Goal: Entertainment & Leisure: Consume media (video, audio)

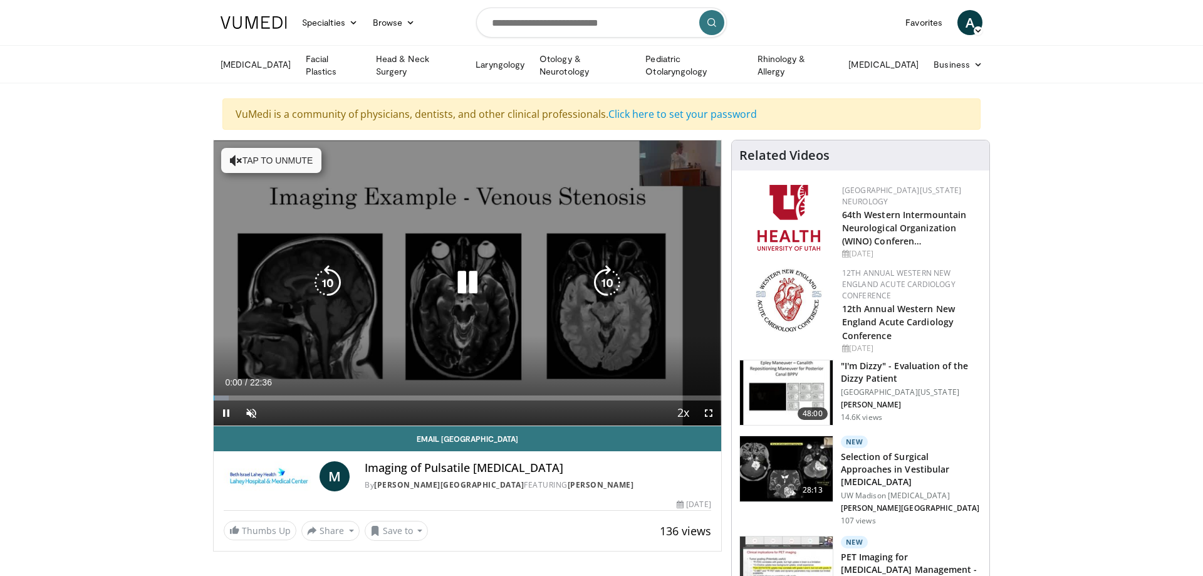
click at [270, 164] on button "Tap to unmute" at bounding box center [271, 160] width 100 height 25
click at [332, 282] on icon "Video Player" at bounding box center [327, 282] width 35 height 35
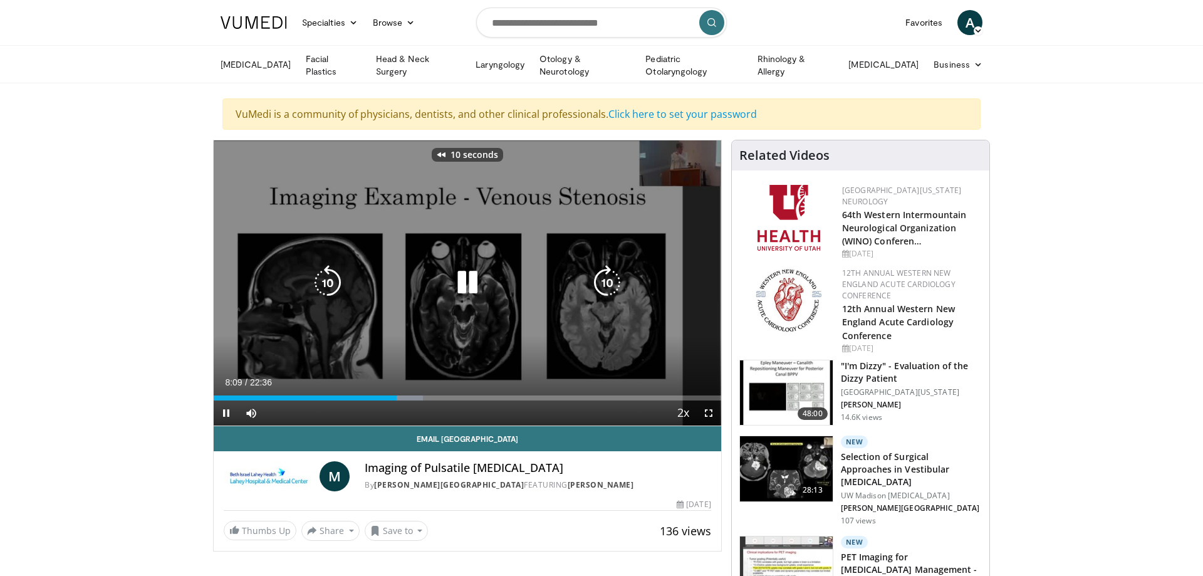
click at [333, 282] on icon "Video Player" at bounding box center [327, 282] width 35 height 35
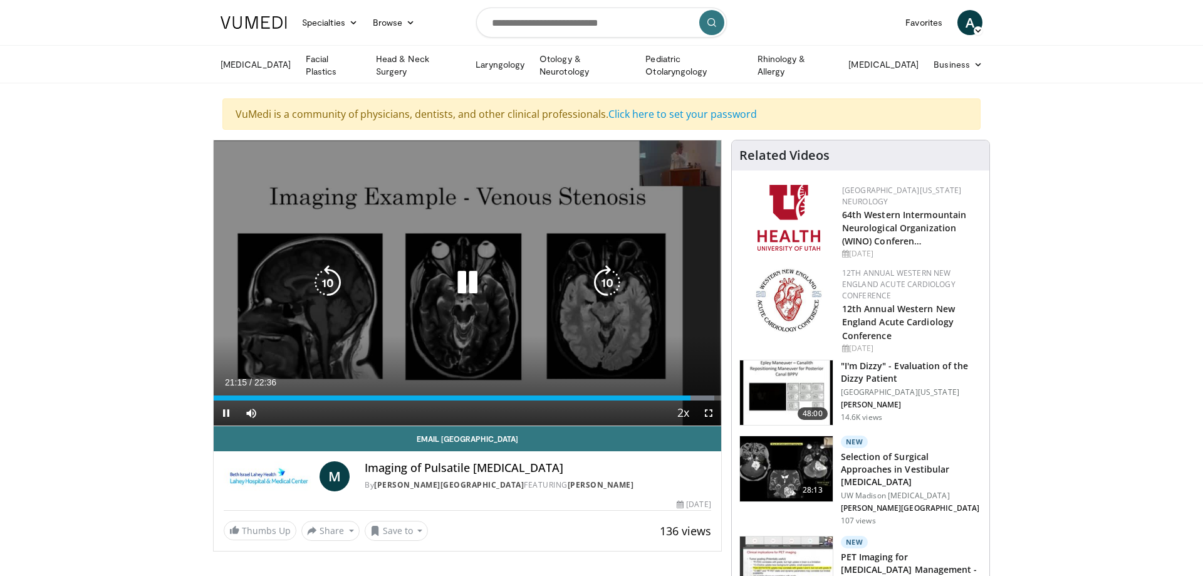
click at [472, 281] on icon "Video Player" at bounding box center [467, 282] width 35 height 35
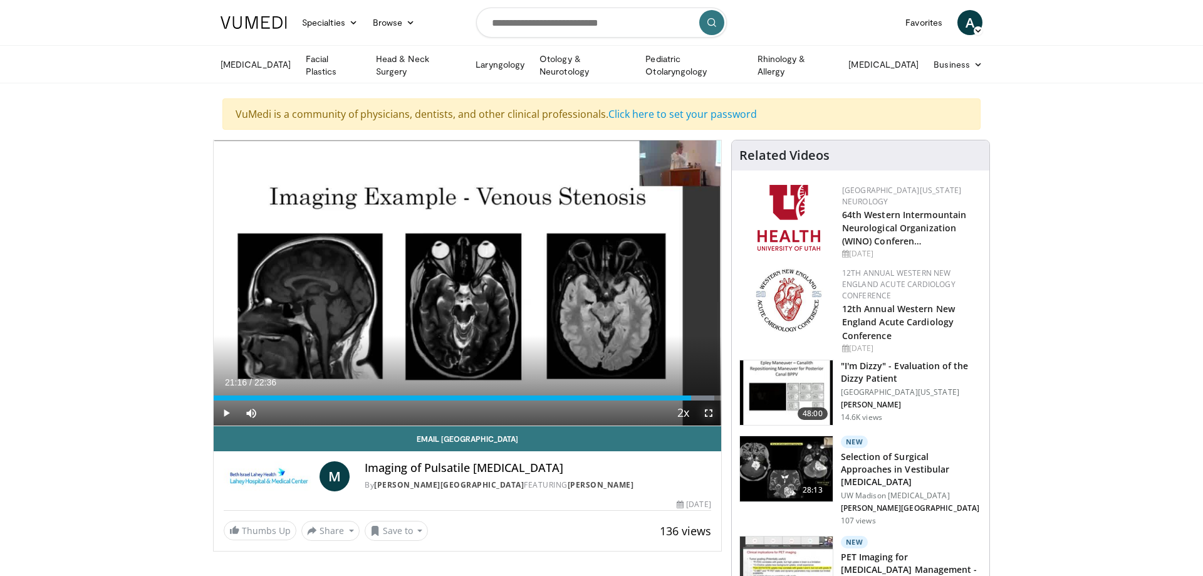
click at [712, 410] on span "Video Player" at bounding box center [708, 412] width 25 height 25
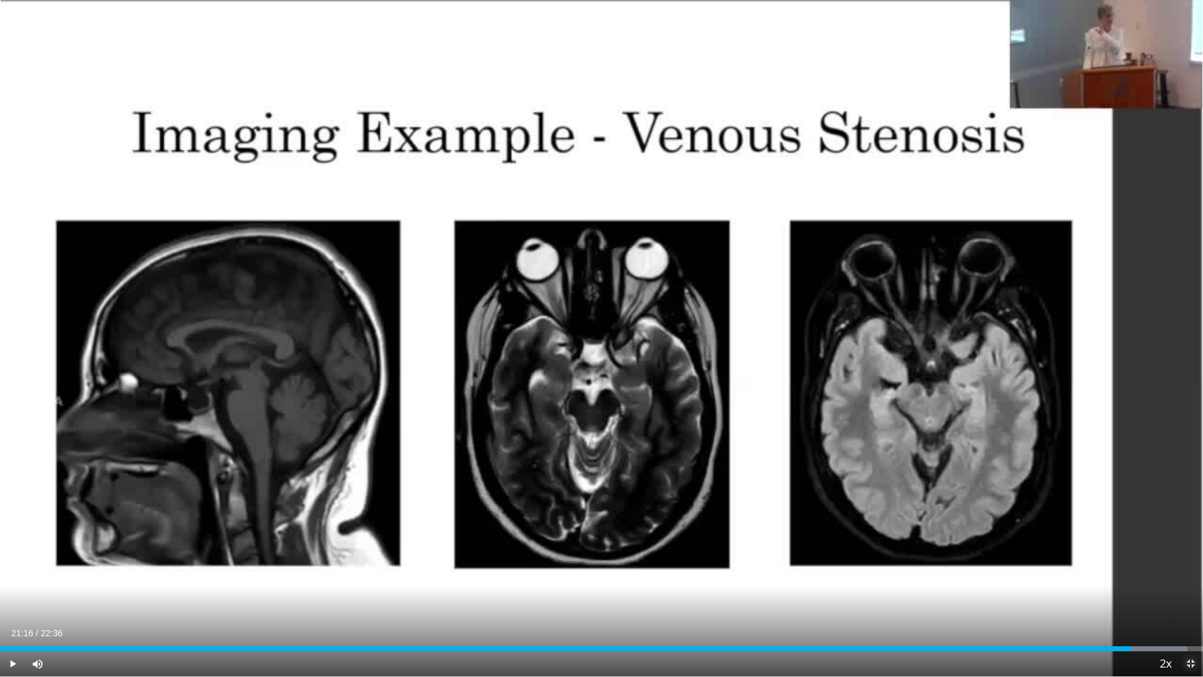
click at [1190, 575] on span "Video Player" at bounding box center [1190, 663] width 25 height 25
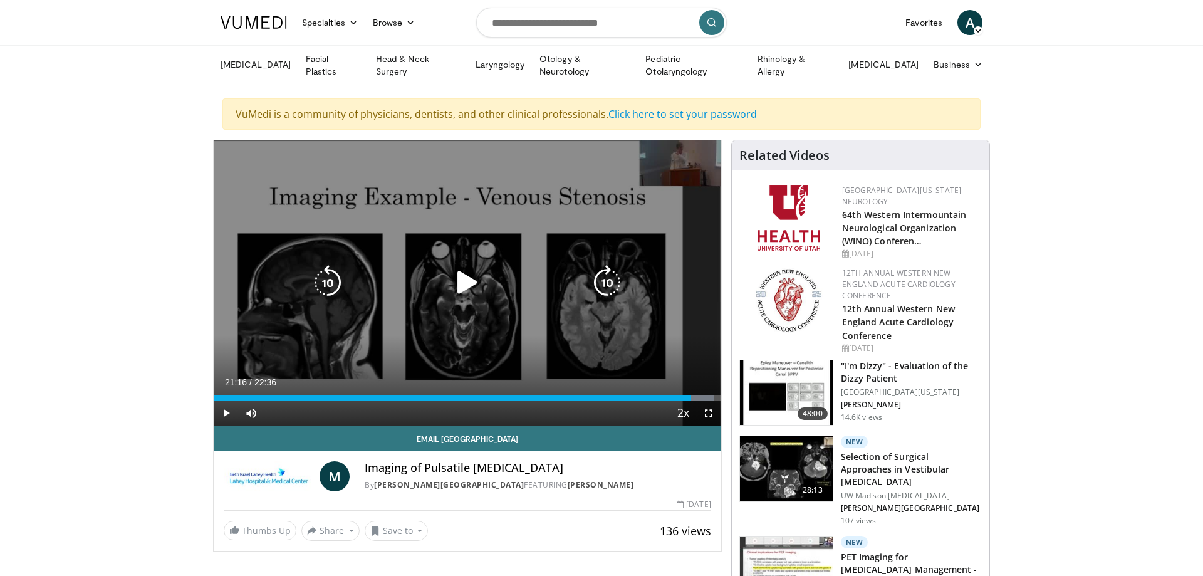
click at [463, 282] on icon "Video Player" at bounding box center [467, 282] width 35 height 35
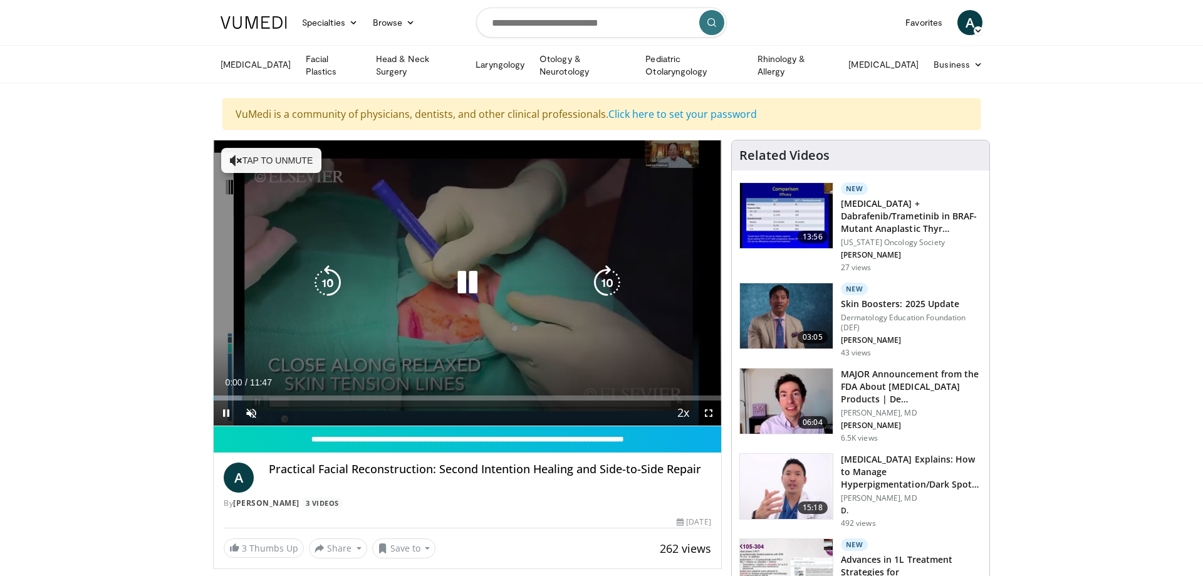
click at [269, 152] on button "Tap to unmute" at bounding box center [271, 160] width 100 height 25
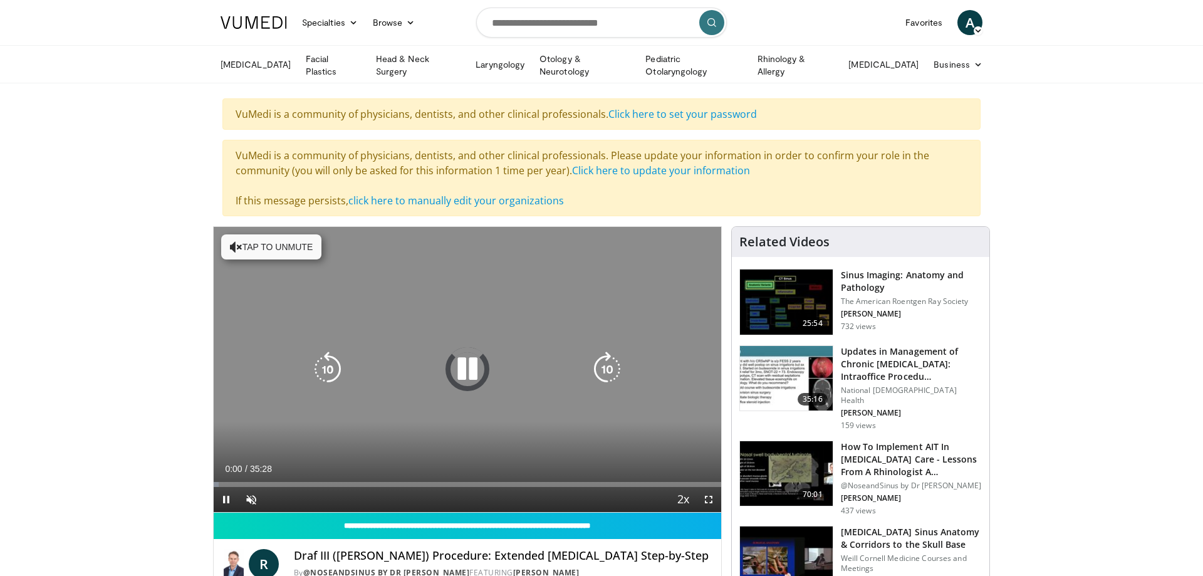
click at [300, 250] on button "Tap to unmute" at bounding box center [271, 246] width 100 height 25
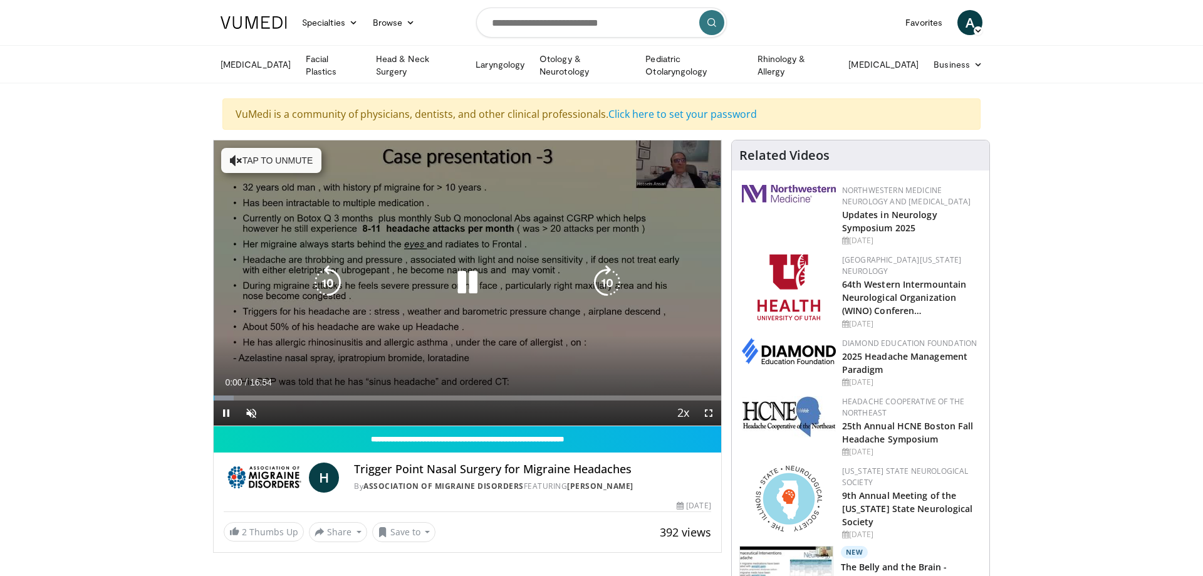
click at [277, 160] on button "Tap to unmute" at bounding box center [271, 160] width 100 height 25
